Goal: Navigation & Orientation: Go to known website

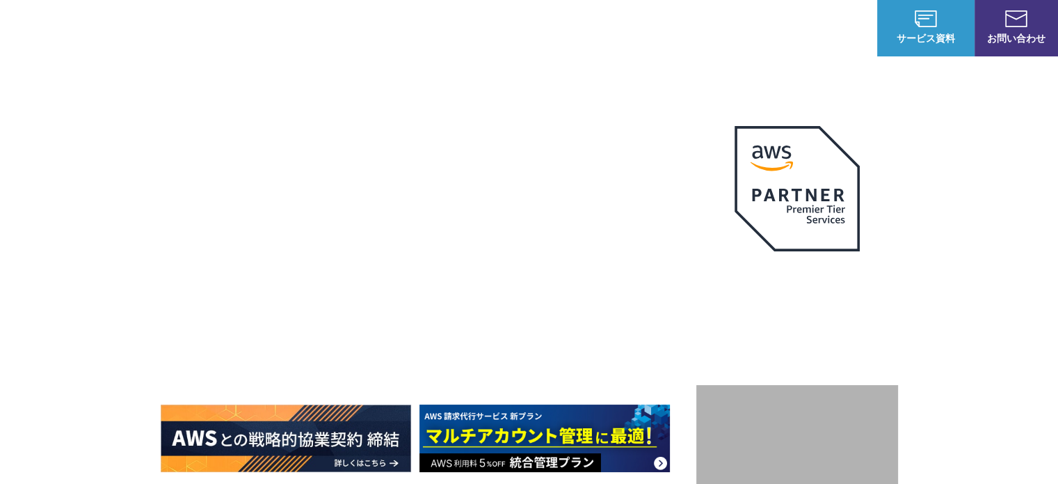
click at [160, 26] on span "NHN テコラス AWS総合支援サービス" at bounding box center [210, 27] width 101 height 29
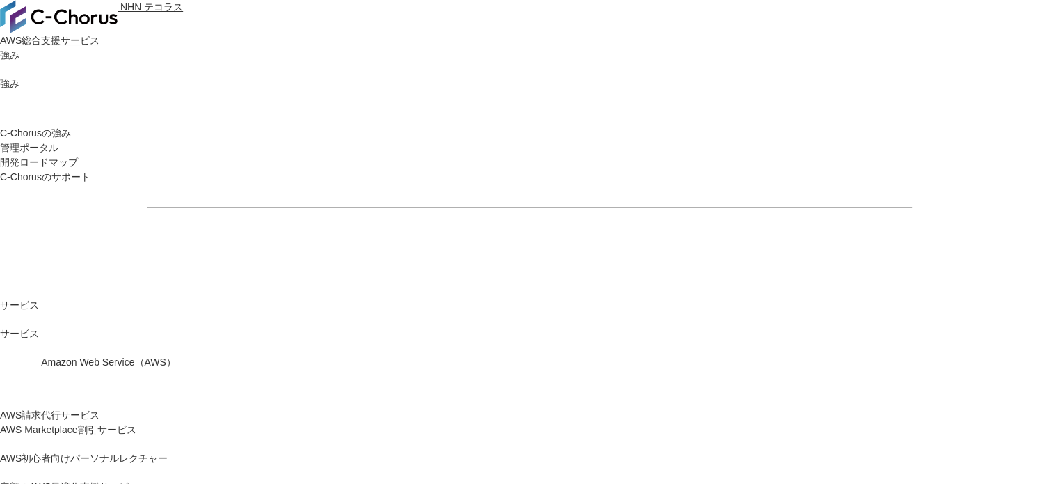
click at [166, 27] on span "NHN テコラス AWS総合支援サービス" at bounding box center [91, 23] width 183 height 45
click at [57, 29] on img at bounding box center [59, 16] width 118 height 33
